Goal: Task Accomplishment & Management: Manage account settings

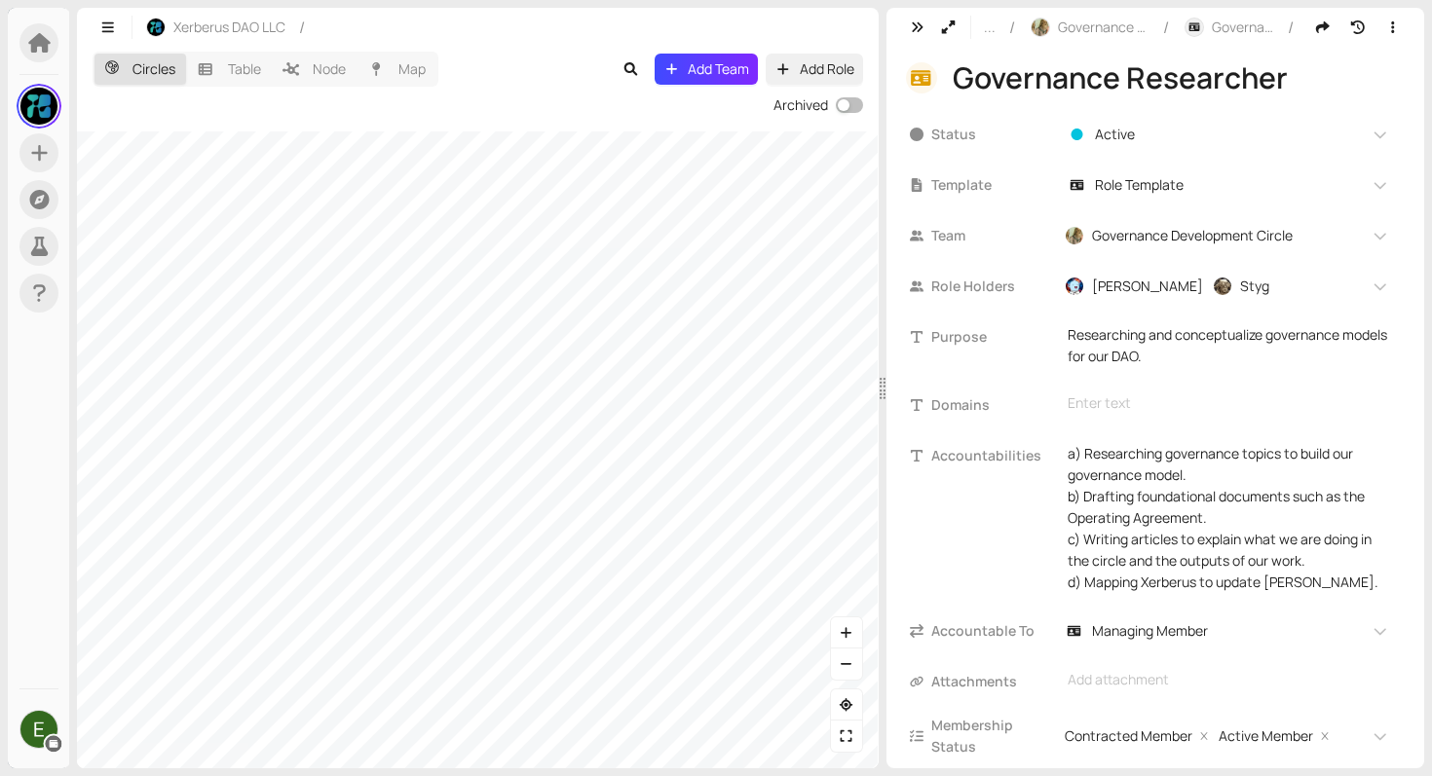
click at [813, 102] on div "Circles Table Node Map Add Team Add Role Archived" at bounding box center [478, 408] width 802 height 722
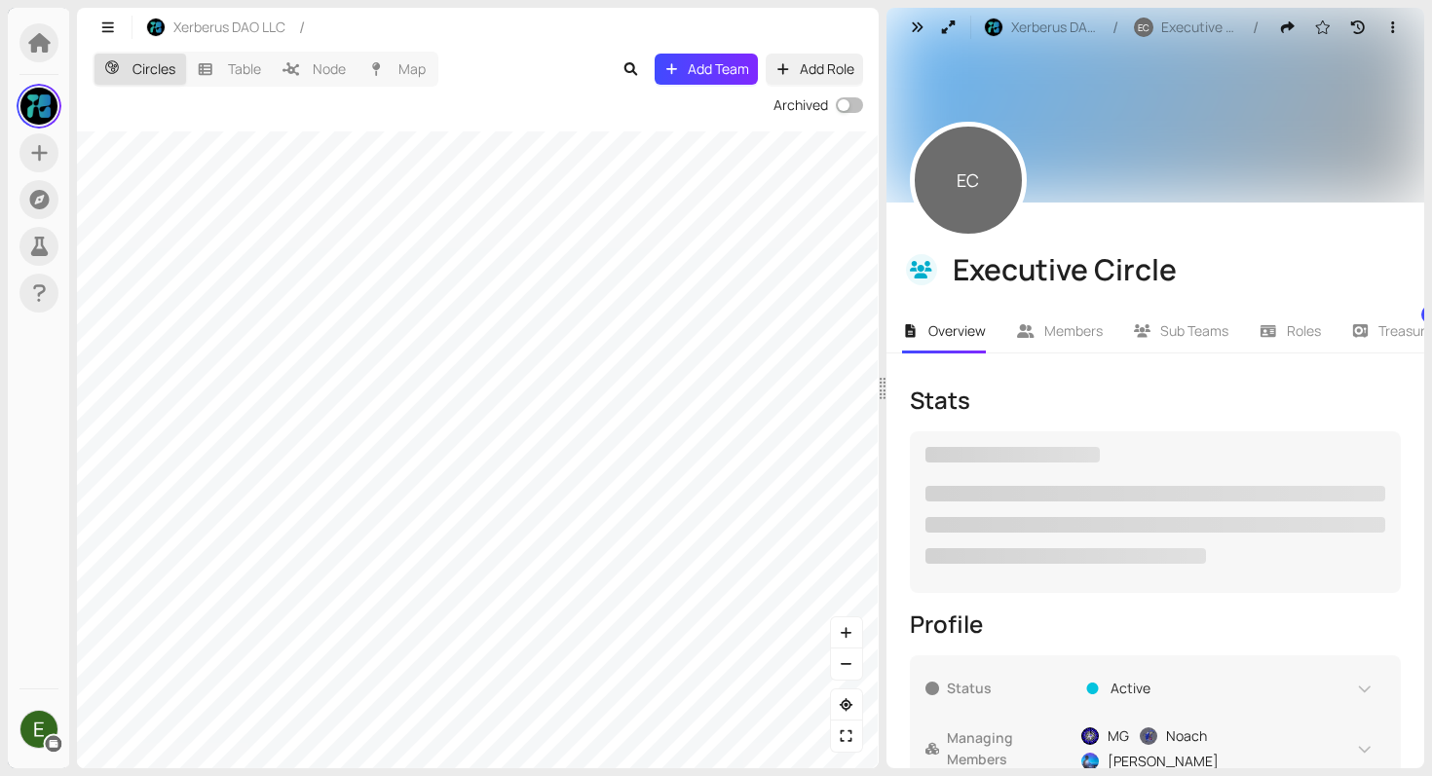
checkbox input "true"
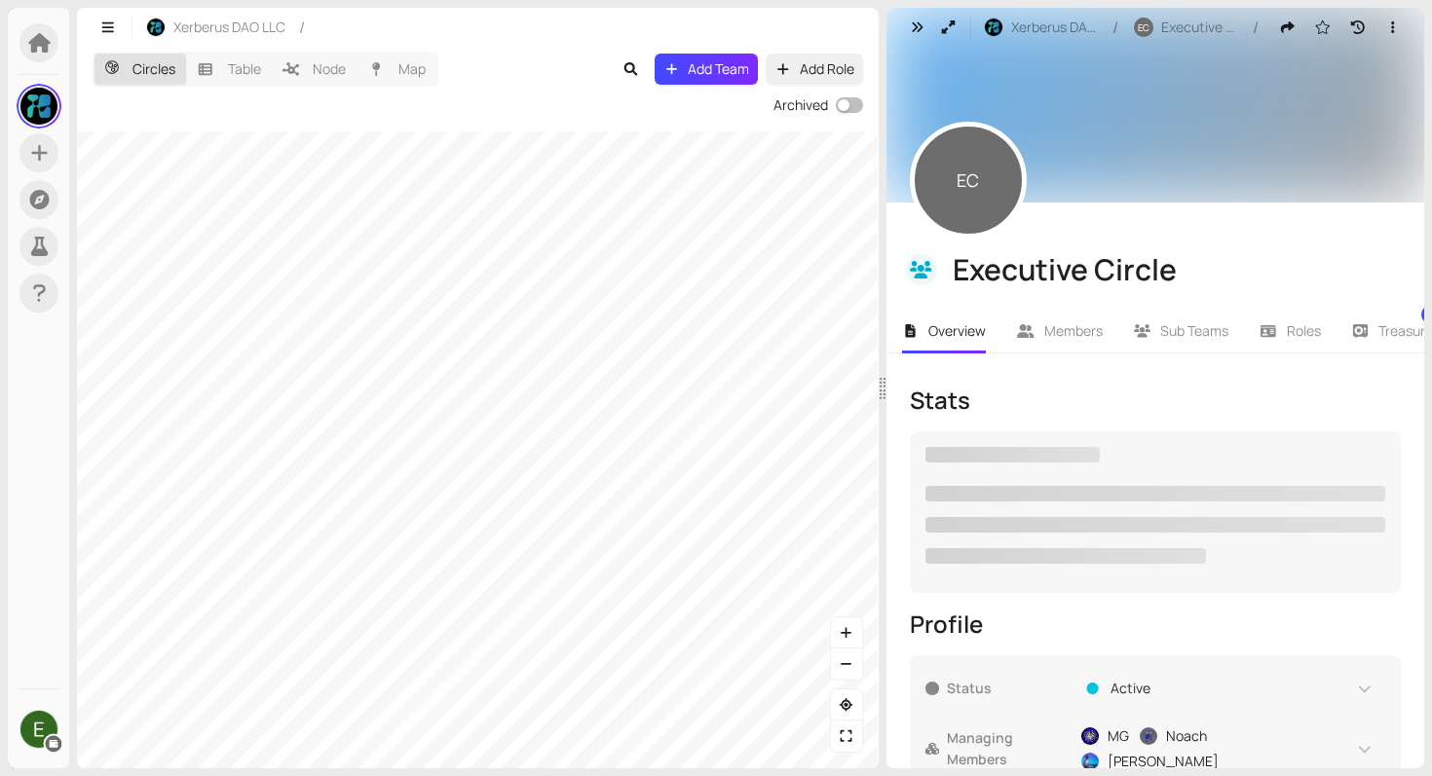
checkbox input "true"
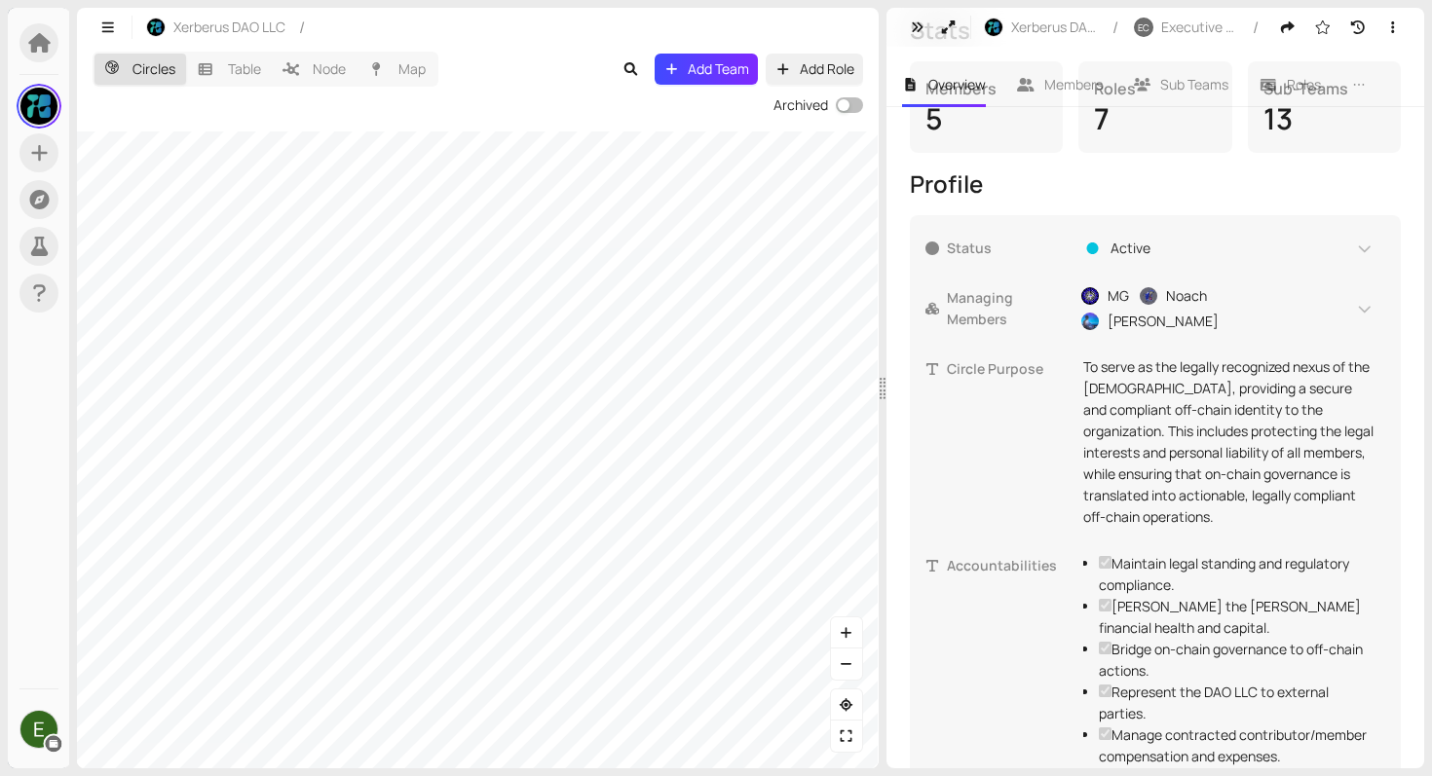
scroll to position [556, 0]
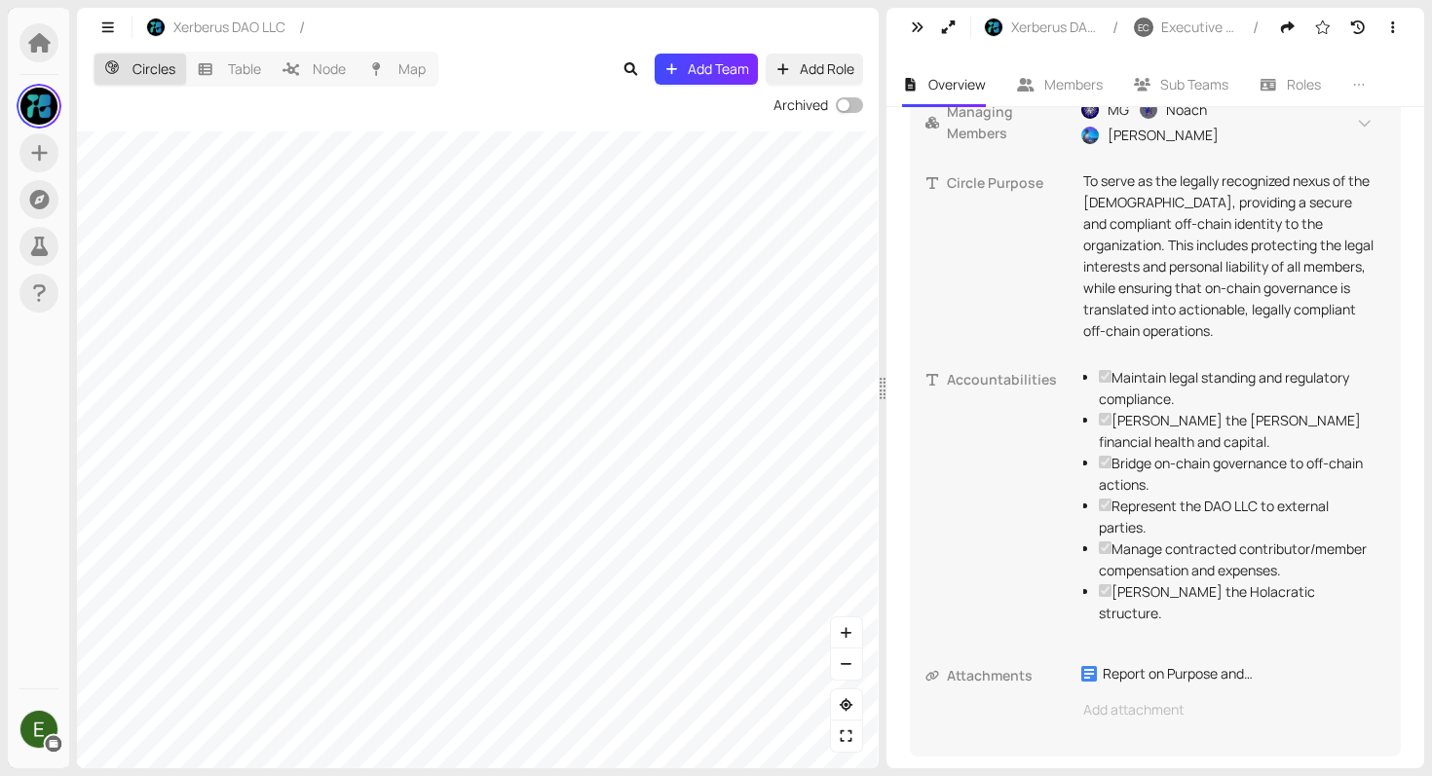
click at [683, 51] on div "Circles Table Node Map Add Team Add Role Archived" at bounding box center [478, 408] width 802 height 722
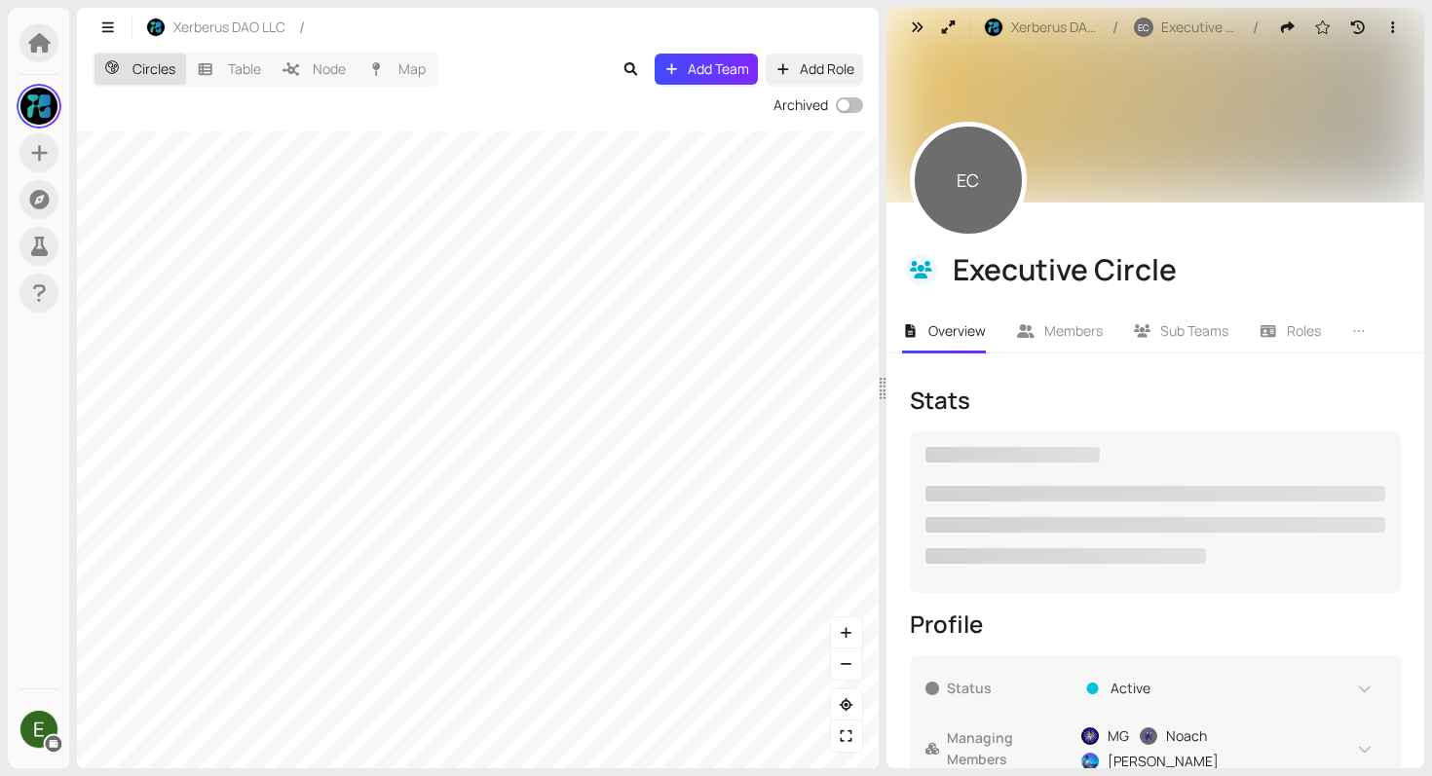
checkbox input "true"
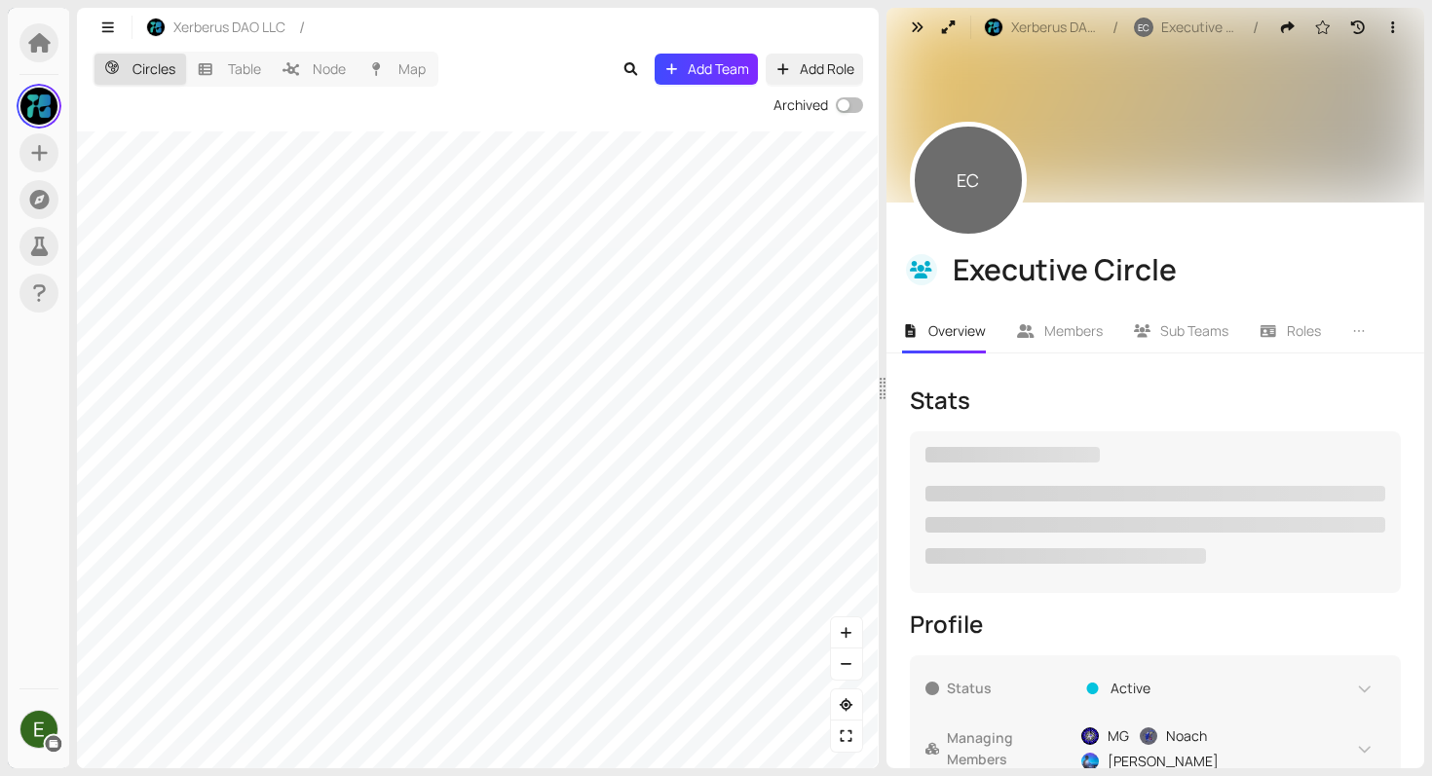
checkbox input "true"
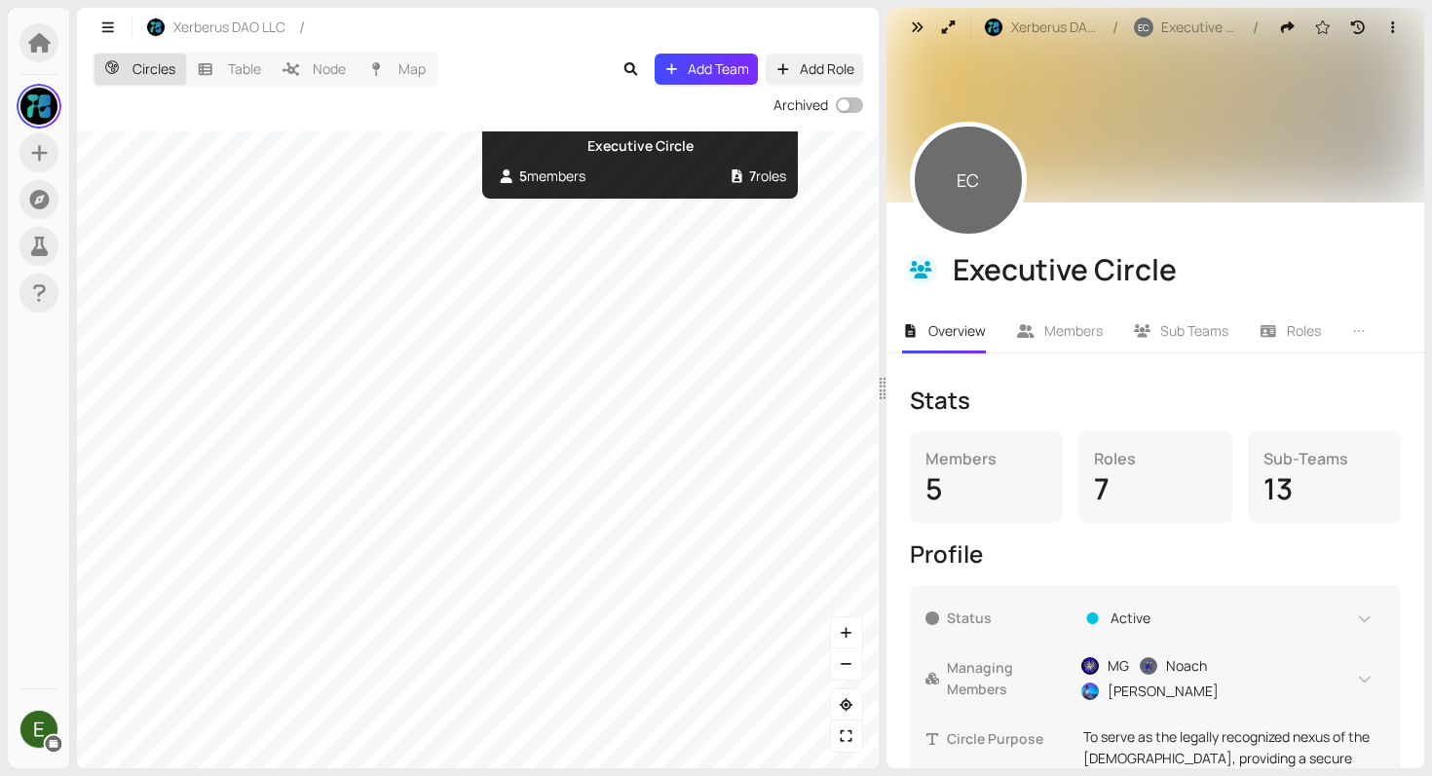
checkbox input "true"
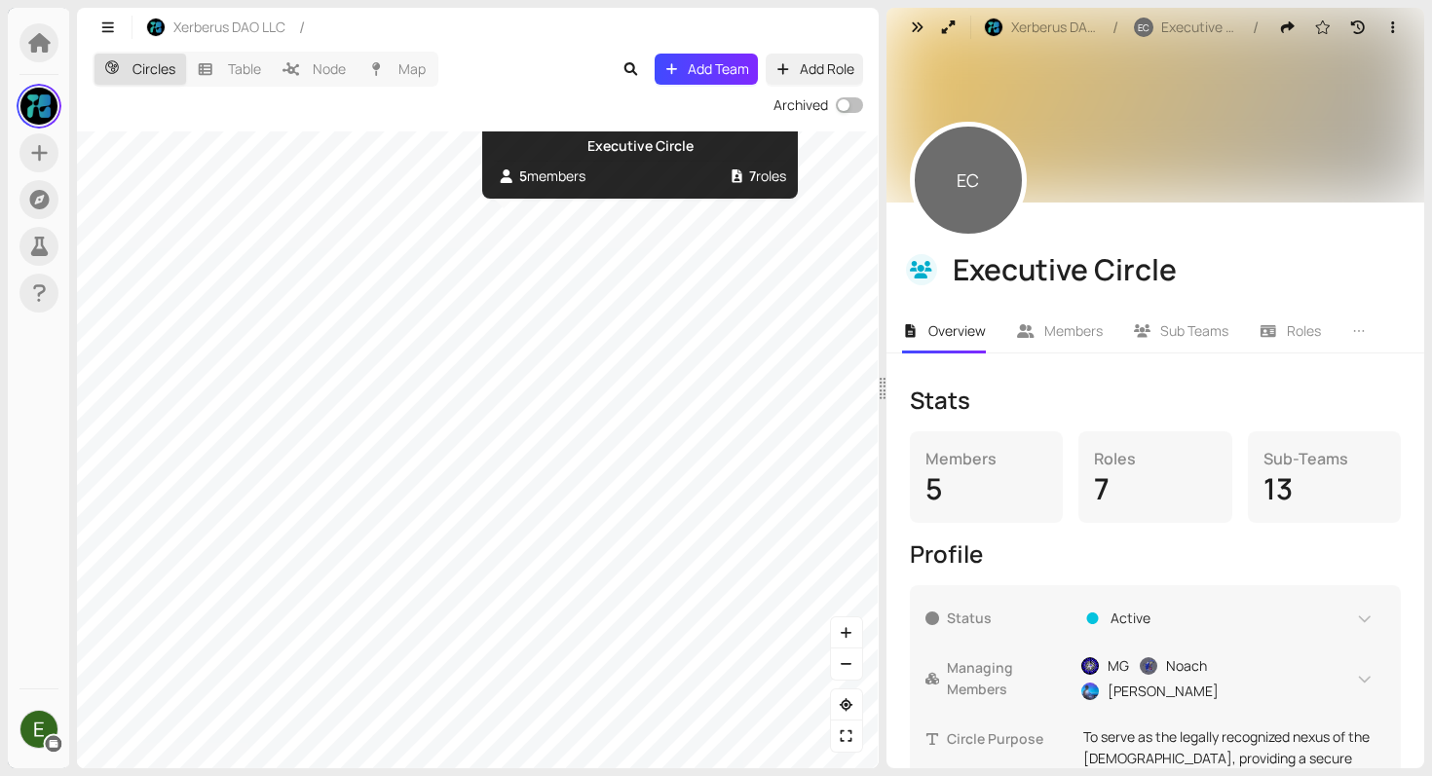
checkbox input "true"
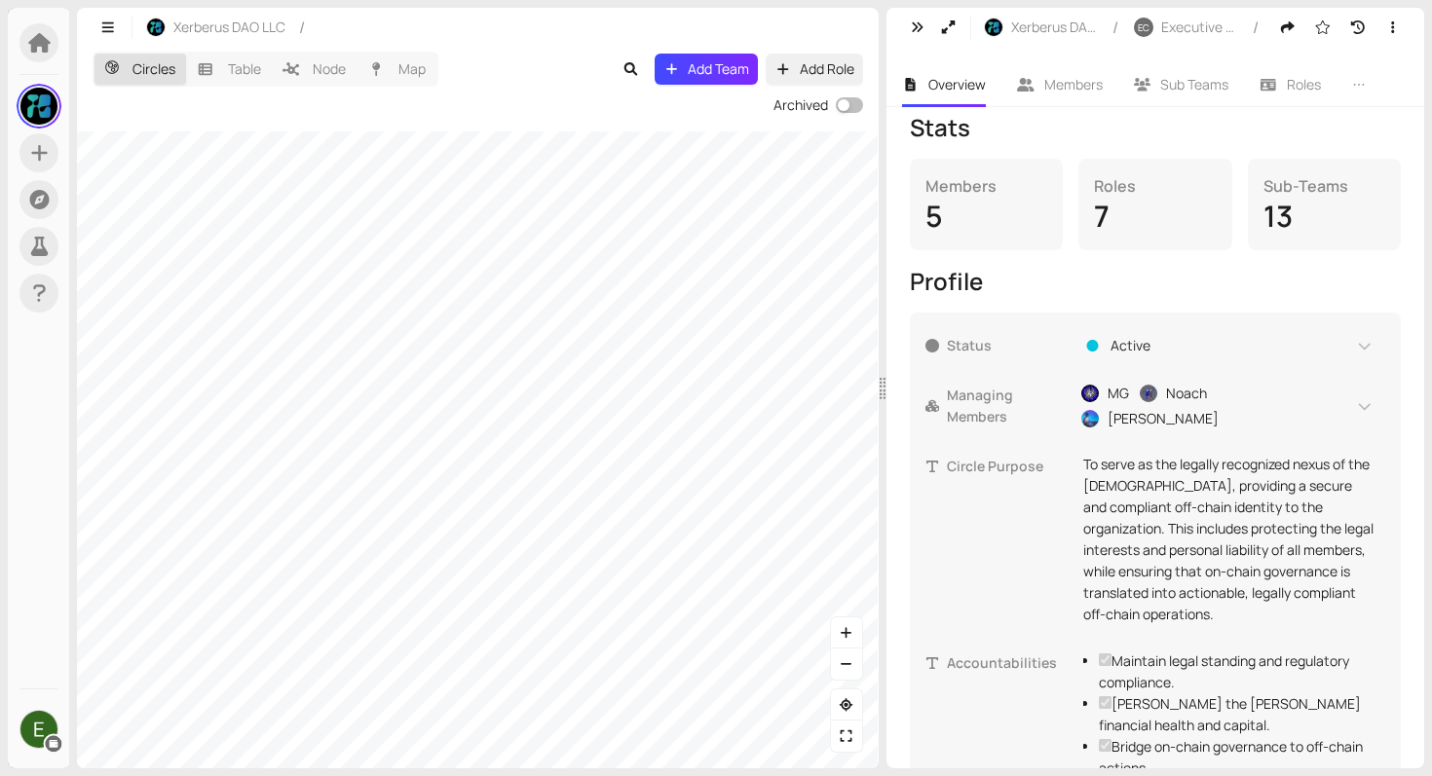
scroll to position [556, 0]
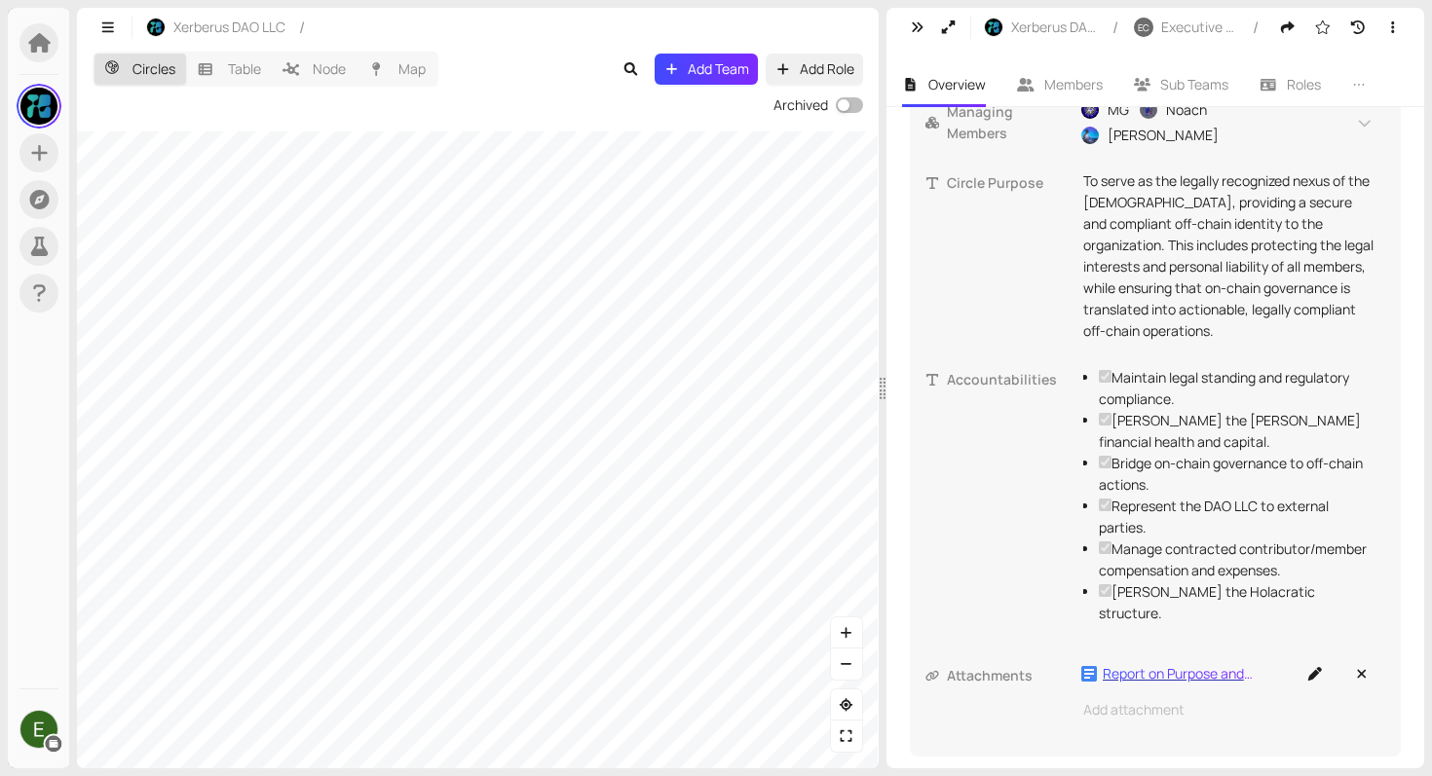
click at [1147, 663] on div "Report on Purpose and Accountabilities" at bounding box center [1178, 673] width 150 height 21
click at [895, 64] on li "Overview" at bounding box center [944, 84] width 116 height 45
